Goal: Information Seeking & Learning: Learn about a topic

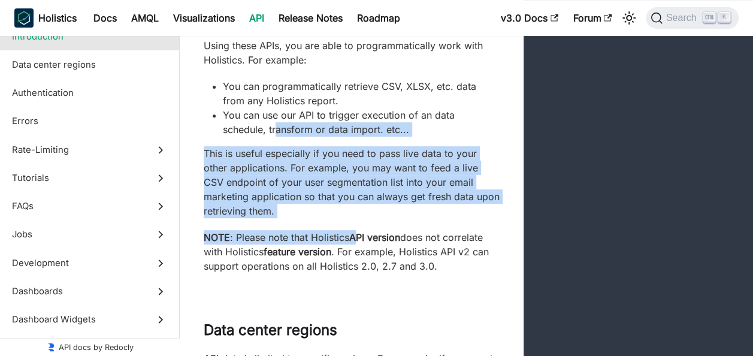
click at [361, 238] on div "Using these APIs, you are able to programmatically work with Holistics. For exa…" at bounding box center [352, 155] width 296 height 235
click at [361, 238] on strong "API version" at bounding box center [374, 237] width 51 height 12
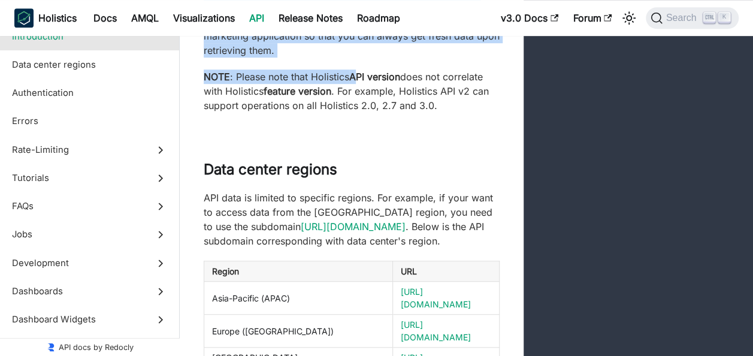
scroll to position [359, 0]
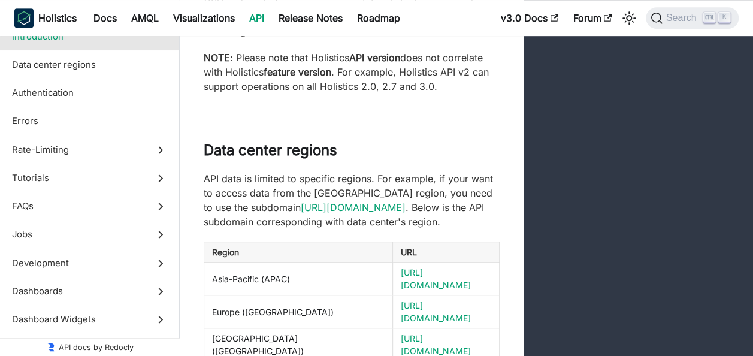
click at [352, 64] on p "NOTE : Please note that Holistics API version does not correlate with Holistics…" at bounding box center [352, 71] width 296 height 43
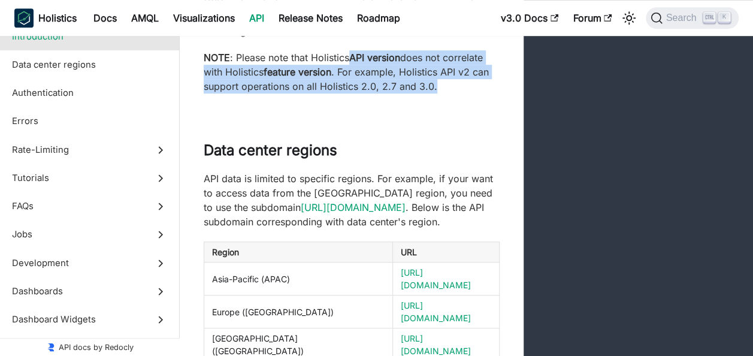
drag, startPoint x: 347, startPoint y: 55, endPoint x: 438, endPoint y: 107, distance: 104.6
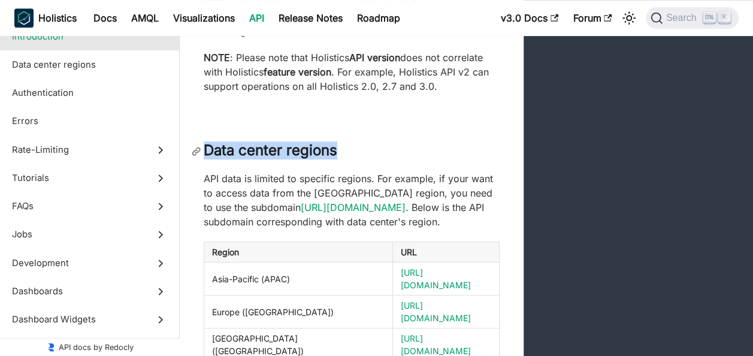
drag, startPoint x: 314, startPoint y: 156, endPoint x: 200, endPoint y: 150, distance: 114.0
click at [204, 150] on h2 "Data center regions" at bounding box center [352, 150] width 296 height 18
drag, startPoint x: 200, startPoint y: 150, endPoint x: 310, endPoint y: 153, distance: 109.7
click at [309, 153] on h2 "Data center regions" at bounding box center [352, 150] width 296 height 18
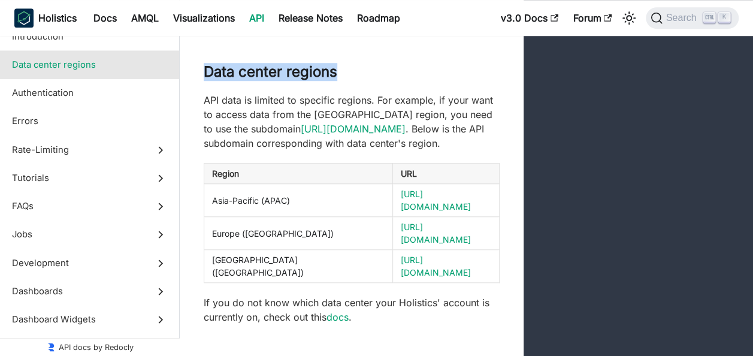
scroll to position [419, 0]
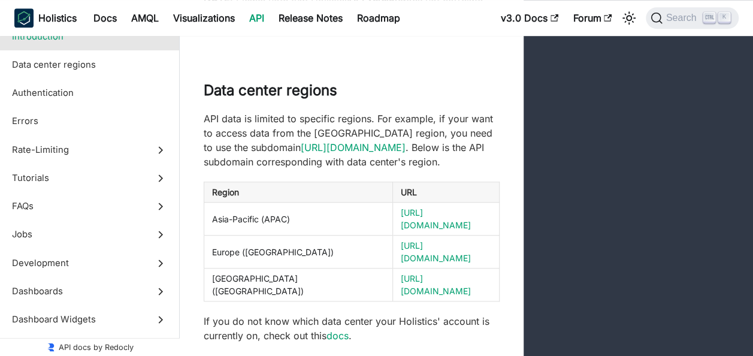
click at [418, 119] on p "API data is limited to specific regions. For example, if your want to access da…" at bounding box center [352, 140] width 296 height 58
drag, startPoint x: 349, startPoint y: 113, endPoint x: 453, endPoint y: 123, distance: 104.2
click at [453, 123] on p "API data is limited to specific regions. For example, if your want to access da…" at bounding box center [352, 140] width 296 height 58
click at [440, 138] on p "API data is limited to specific regions. For example, if your want to access da…" at bounding box center [352, 140] width 296 height 58
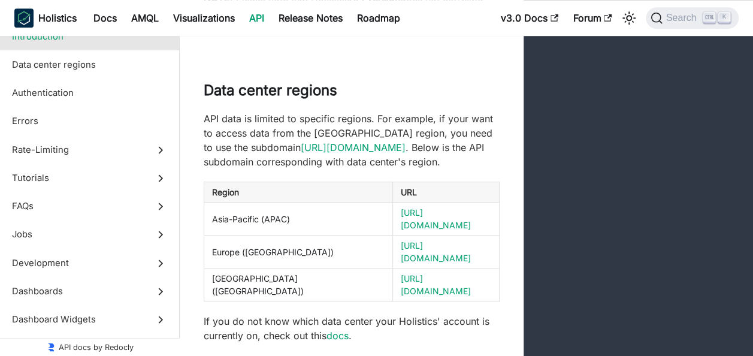
click at [382, 165] on p "API data is limited to specific regions. For example, if your want to access da…" at bounding box center [352, 140] width 296 height 58
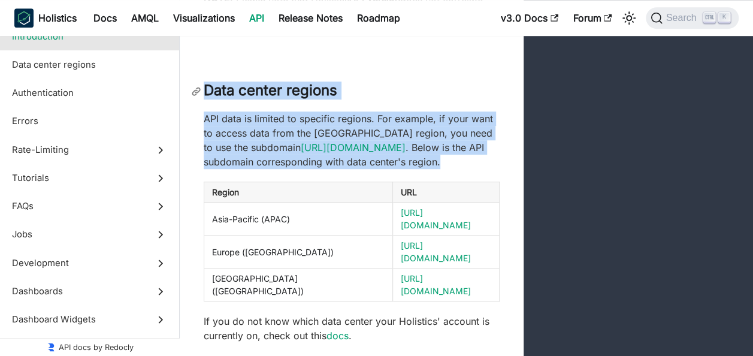
drag, startPoint x: 395, startPoint y: 162, endPoint x: 199, endPoint y: 92, distance: 207.7
click at [199, 92] on div "Data center regions API data is limited to specific regions. For example, if yo…" at bounding box center [466, 212] width 573 height 309
click at [381, 98] on h2 "Data center regions" at bounding box center [352, 90] width 296 height 18
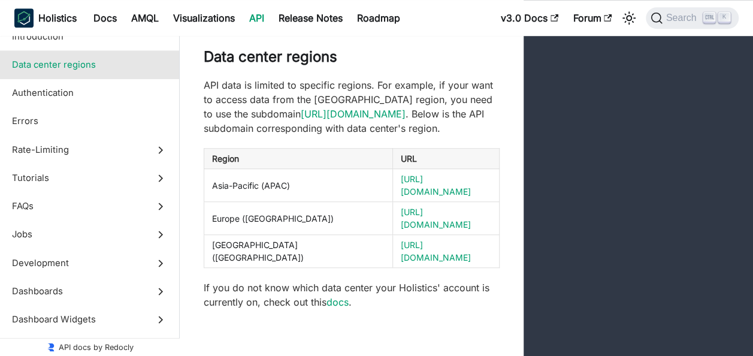
scroll to position [479, 0]
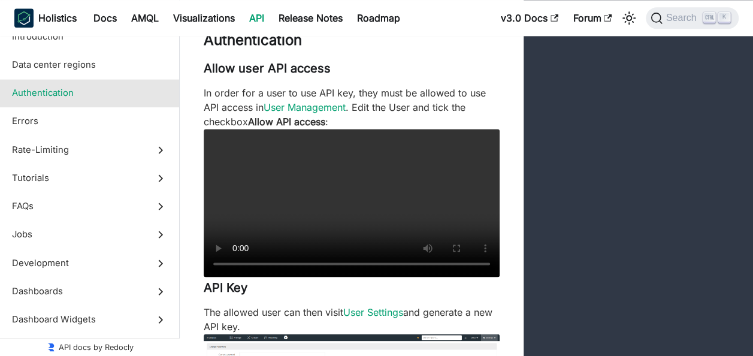
scroll to position [719, 0]
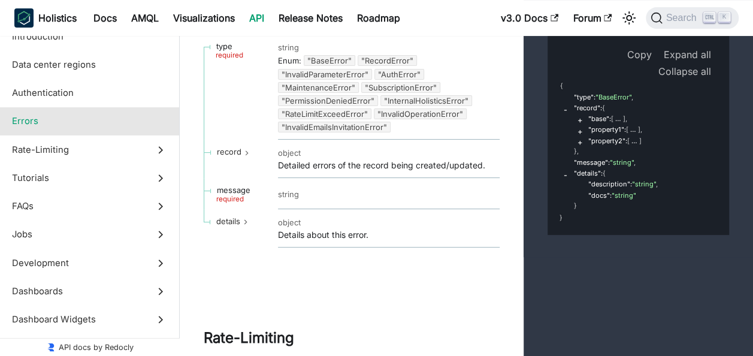
scroll to position [2396, 0]
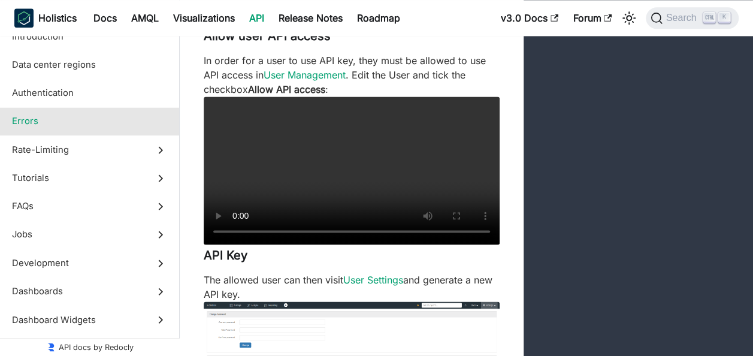
scroll to position [719, 0]
